Goal: Navigation & Orientation: Understand site structure

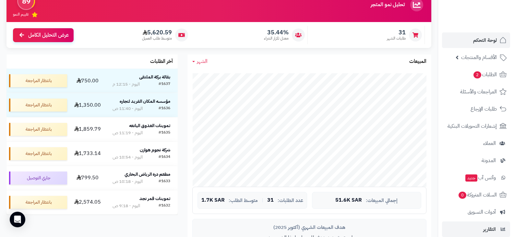
scroll to position [32, 0]
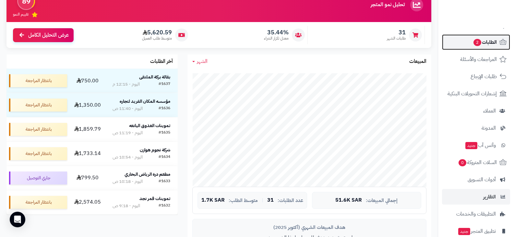
click at [484, 43] on span "الطلبات 2" at bounding box center [485, 42] width 24 height 9
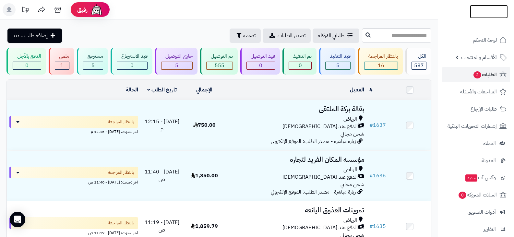
click at [476, 13] on img at bounding box center [489, 20] width 38 height 14
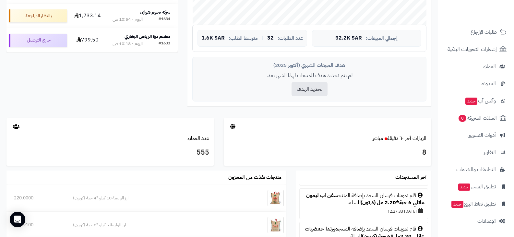
scroll to position [259, 0]
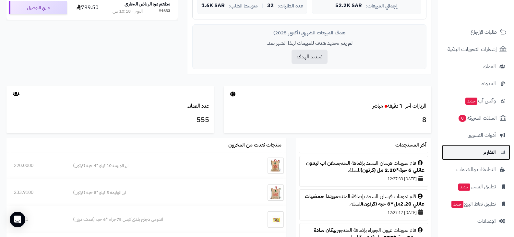
click at [485, 154] on span "التقارير" at bounding box center [489, 152] width 13 height 9
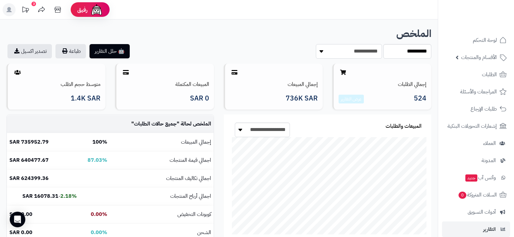
click at [338, 52] on select "**********" at bounding box center [349, 51] width 66 height 15
click at [282, 39] on h1 "الملخص" at bounding box center [218, 33] width 425 height 11
click at [412, 54] on select "**********" at bounding box center [407, 51] width 48 height 15
select select "***"
click at [383, 44] on select "**********" at bounding box center [407, 51] width 48 height 15
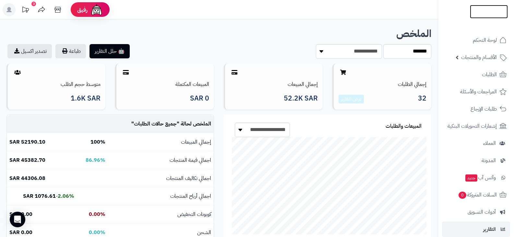
click at [481, 17] on img at bounding box center [489, 24] width 38 height 14
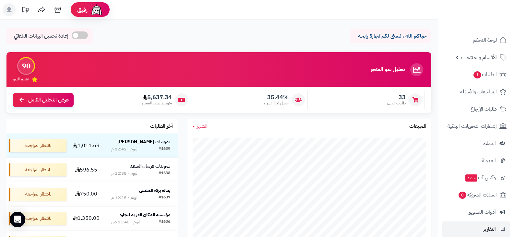
scroll to position [65, 0]
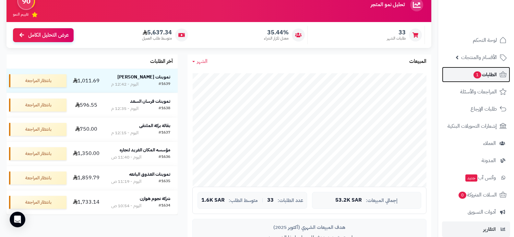
click at [486, 73] on span "الطلبات 1" at bounding box center [485, 74] width 24 height 9
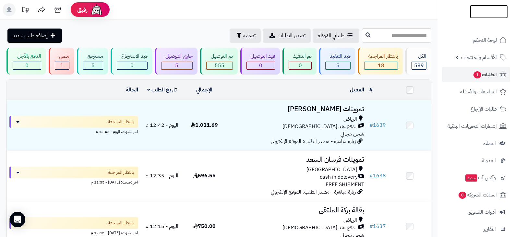
click at [487, 17] on img at bounding box center [489, 24] width 38 height 14
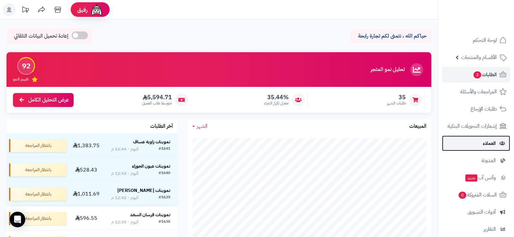
click at [484, 143] on span "العملاء" at bounding box center [489, 143] width 13 height 9
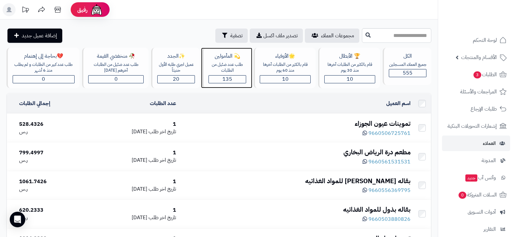
click at [227, 79] on span "135" at bounding box center [227, 79] width 10 height 8
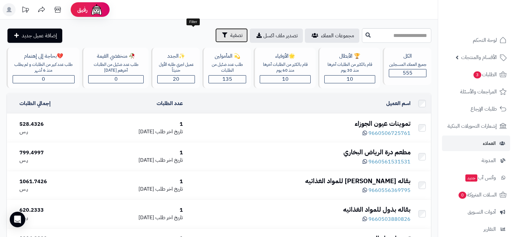
click at [230, 36] on span "تصفية" at bounding box center [236, 35] width 12 height 8
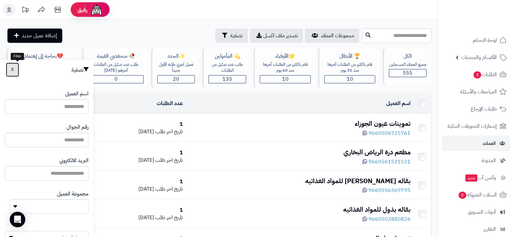
click at [14, 71] on span "X" at bounding box center [12, 69] width 3 height 7
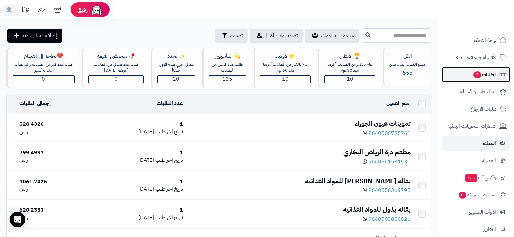
click at [486, 75] on span "الطلبات 3" at bounding box center [485, 74] width 24 height 9
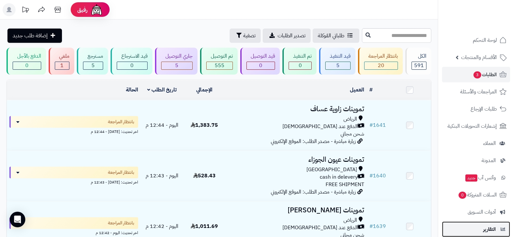
click at [488, 229] on span "التقارير" at bounding box center [489, 229] width 13 height 9
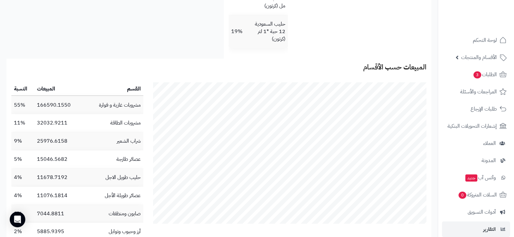
scroll to position [292, 0]
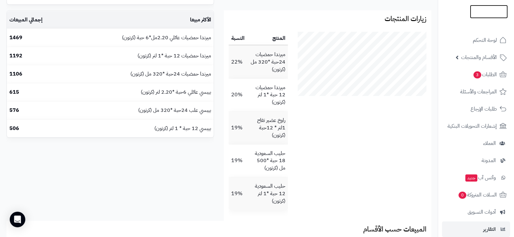
click at [484, 17] on img at bounding box center [489, 24] width 38 height 14
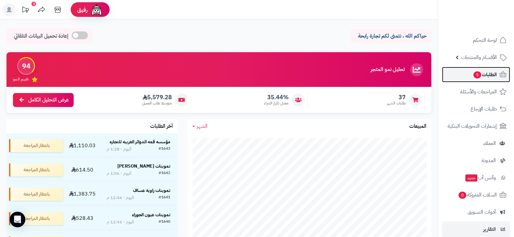
click at [488, 78] on span "الطلبات 5" at bounding box center [485, 74] width 24 height 9
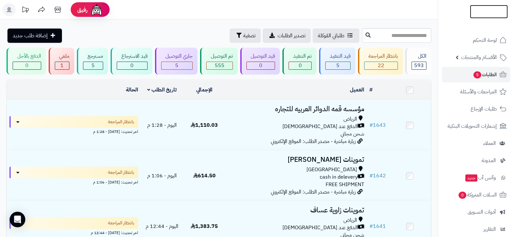
click at [485, 12] on img at bounding box center [489, 13] width 38 height 14
